Goal: Task Accomplishment & Management: Manage account settings

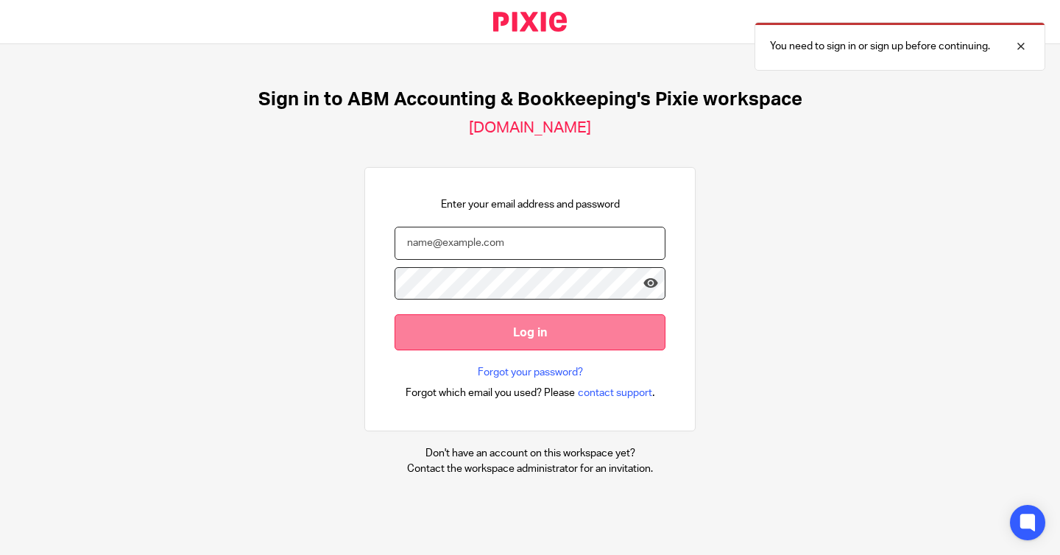
type input "[EMAIL_ADDRESS][DOMAIN_NAME]"
click at [511, 327] on input "Log in" at bounding box center [529, 332] width 271 height 36
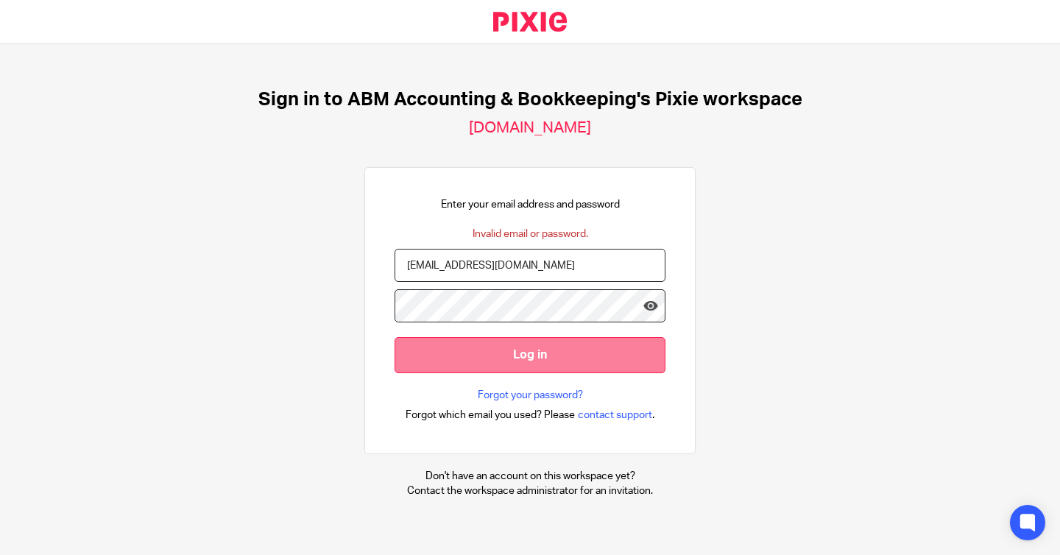
click at [523, 357] on input "Log in" at bounding box center [529, 355] width 271 height 36
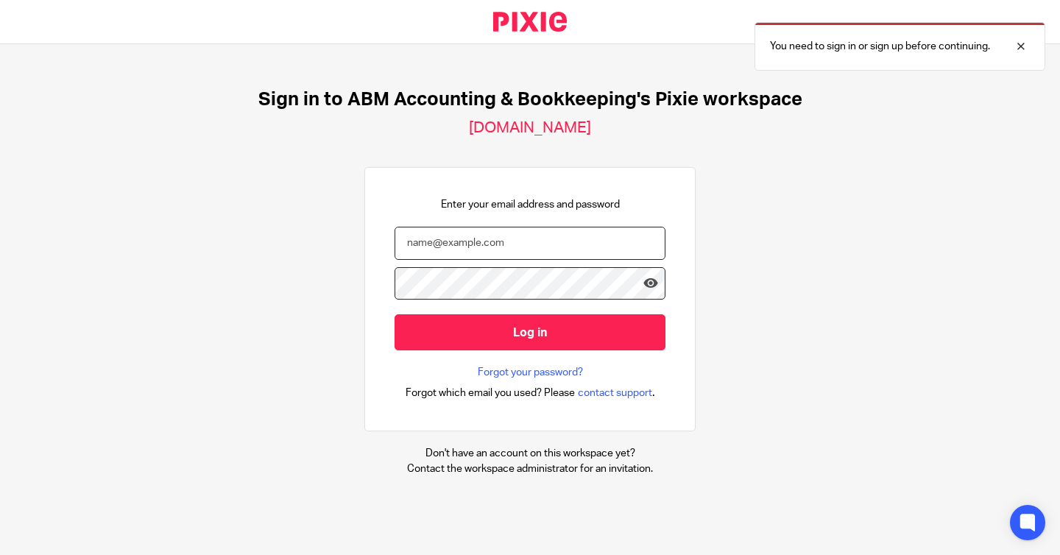
type input "[EMAIL_ADDRESS][DOMAIN_NAME]"
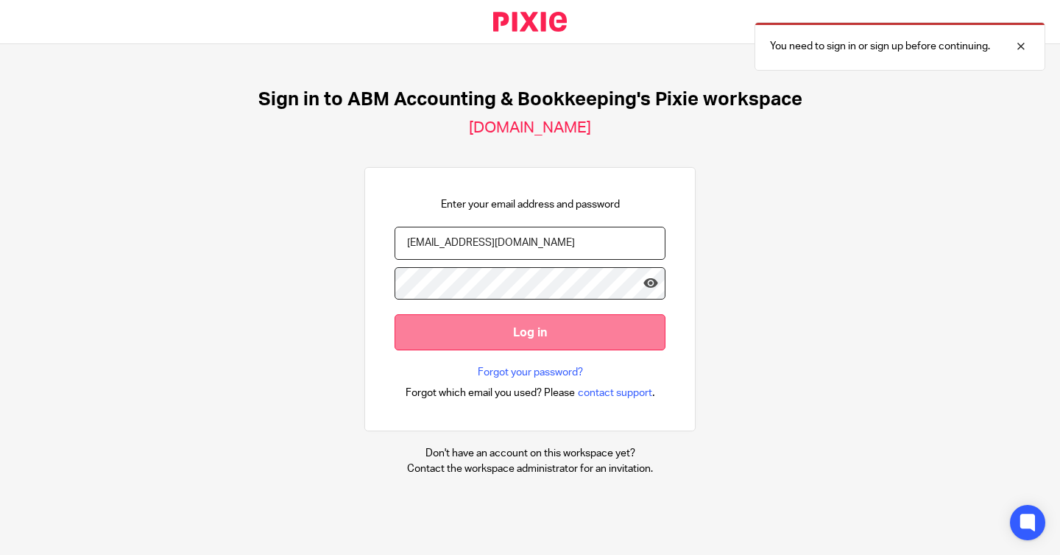
click at [517, 326] on input "Log in" at bounding box center [529, 332] width 271 height 36
